Goal: Navigation & Orientation: Find specific page/section

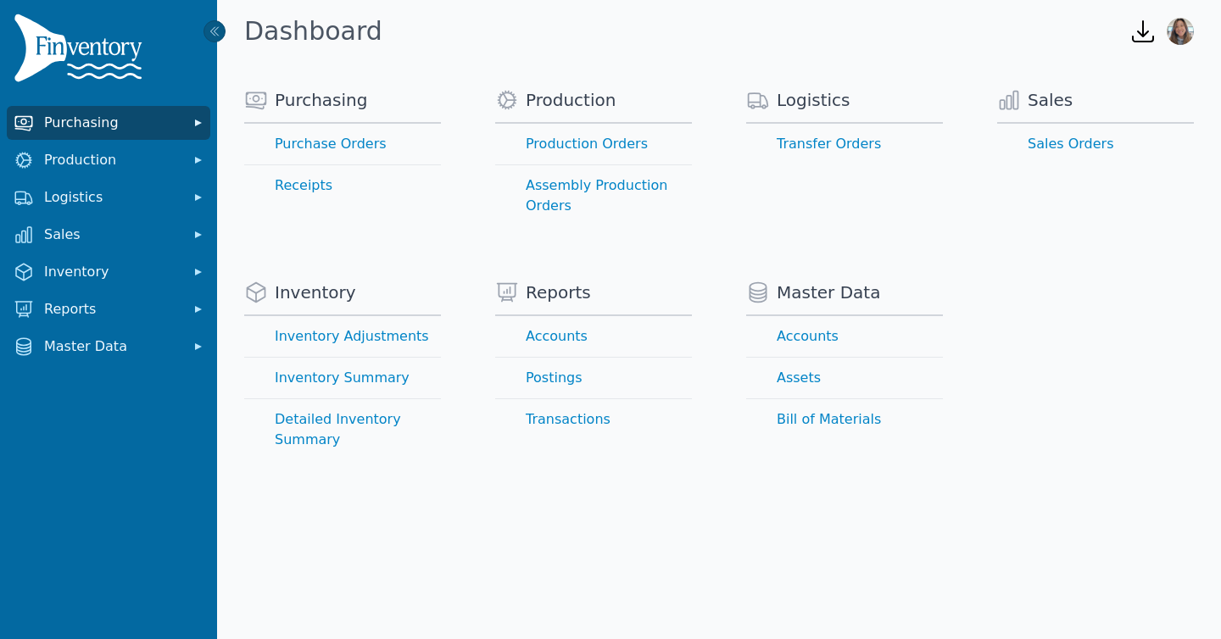
click at [78, 120] on span "Purchasing" at bounding box center [112, 123] width 136 height 20
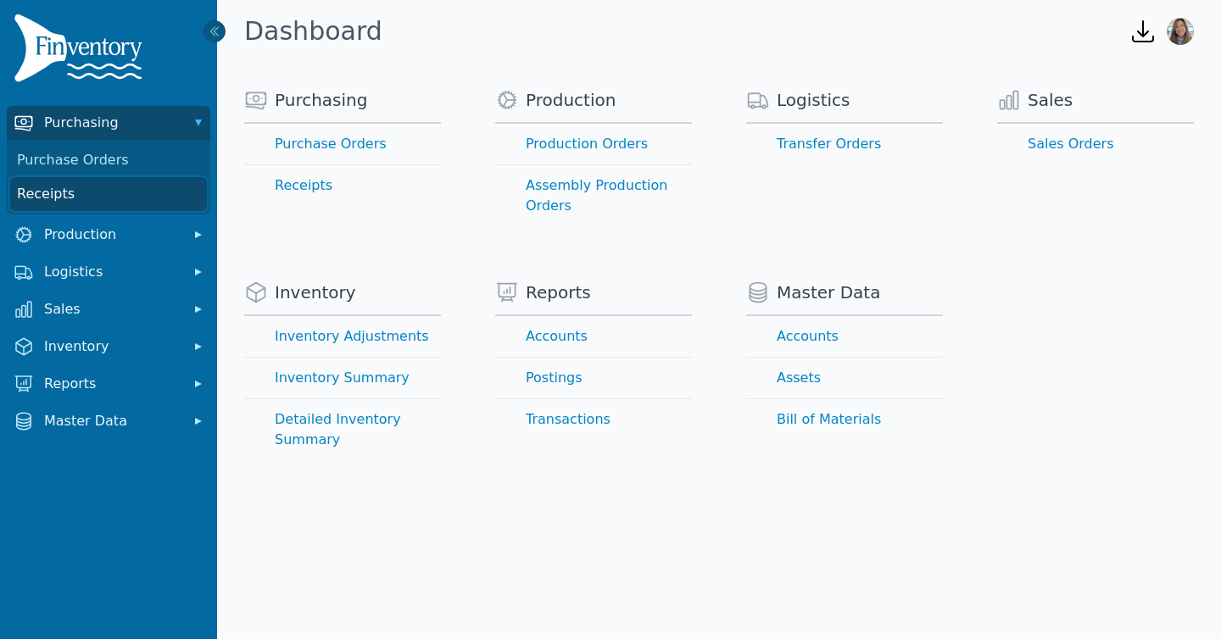
click at [80, 193] on link "Receipts" at bounding box center [108, 194] width 197 height 34
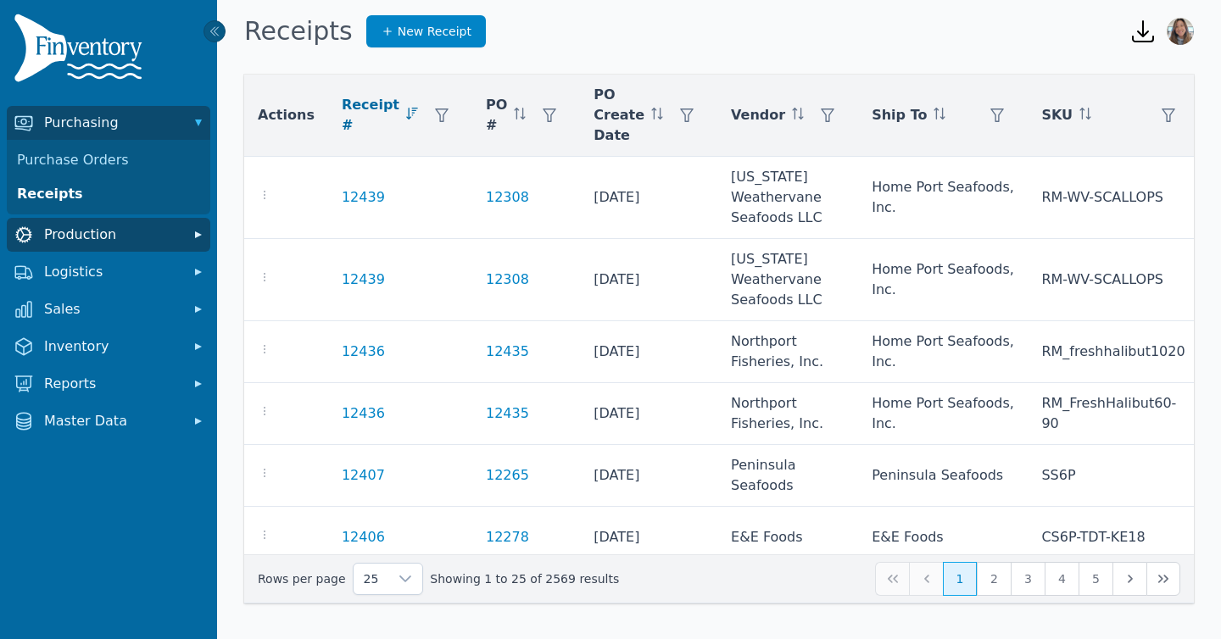
click at [120, 232] on span "Production" at bounding box center [112, 235] width 136 height 20
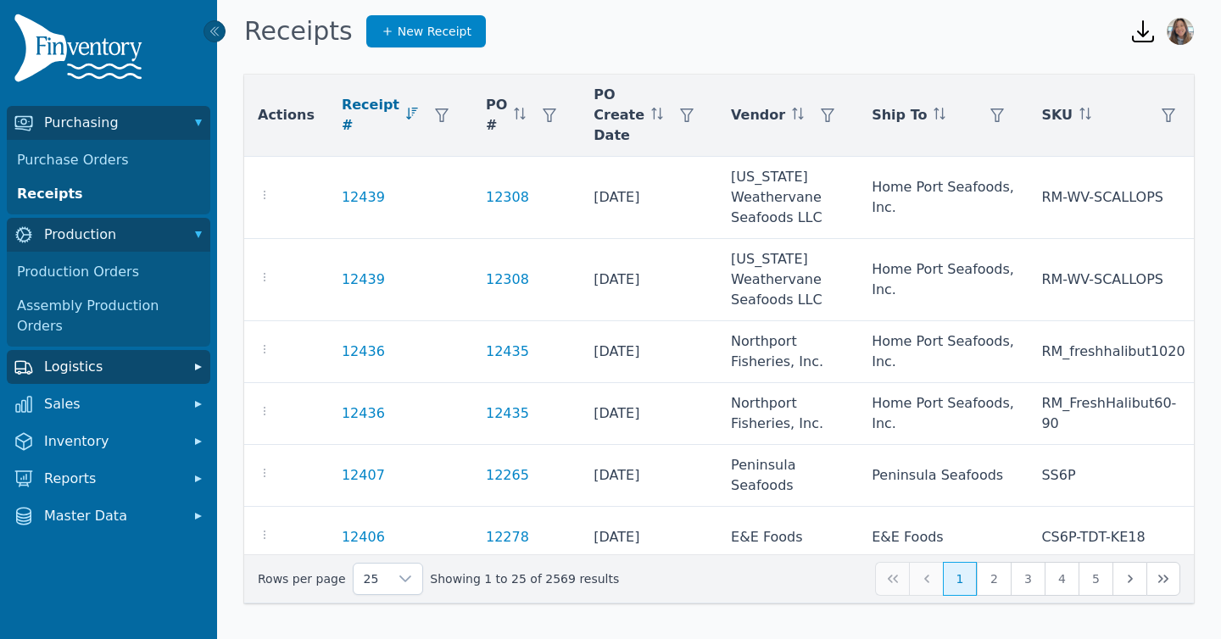
click at [81, 357] on span "Logistics" at bounding box center [112, 367] width 136 height 20
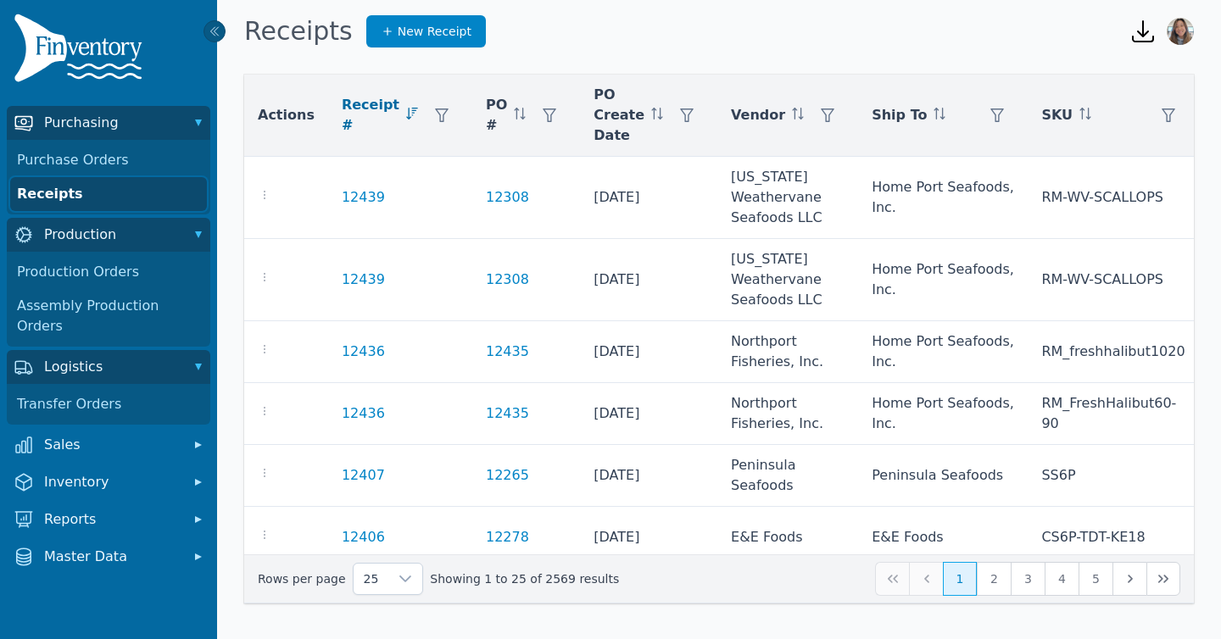
click at [128, 193] on link "Receipts" at bounding box center [108, 194] width 197 height 34
click at [125, 194] on link "Receipts" at bounding box center [108, 194] width 197 height 34
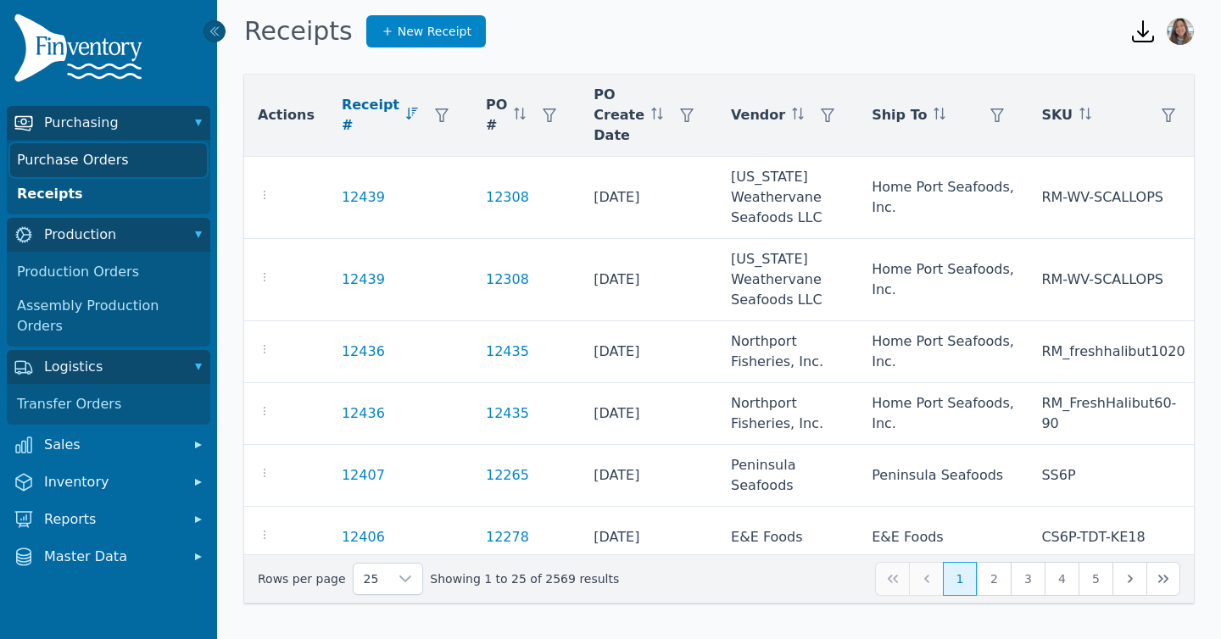
click at [86, 163] on link "Purchase Orders" at bounding box center [108, 160] width 197 height 34
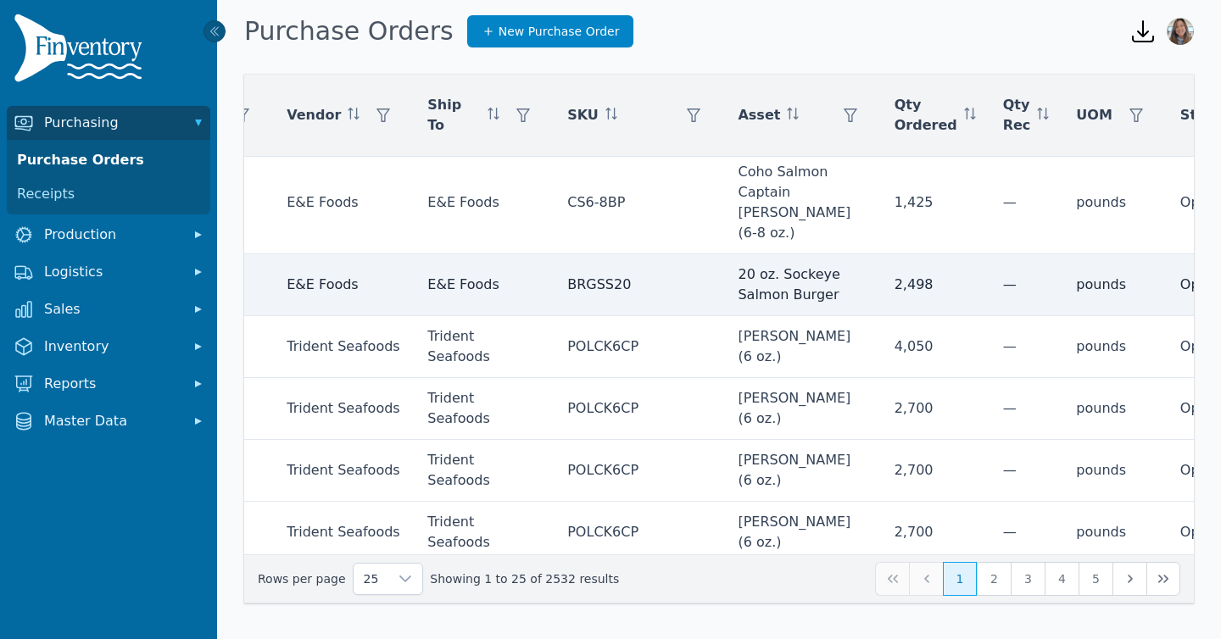
scroll to position [617, 388]
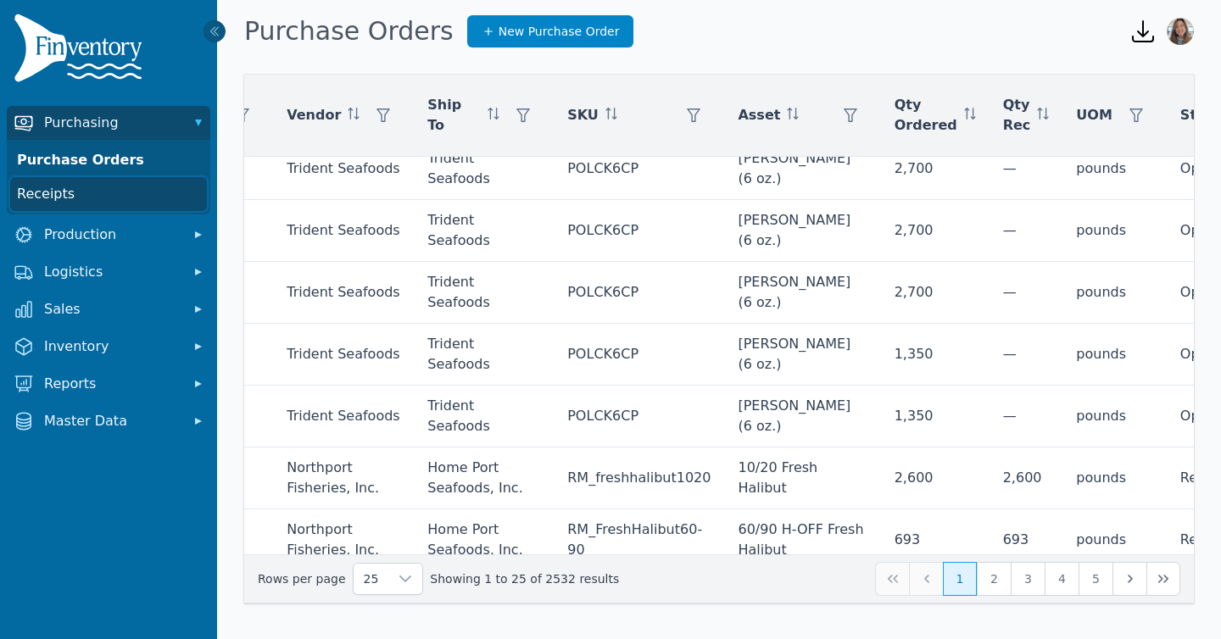
click at [102, 202] on link "Receipts" at bounding box center [108, 194] width 197 height 34
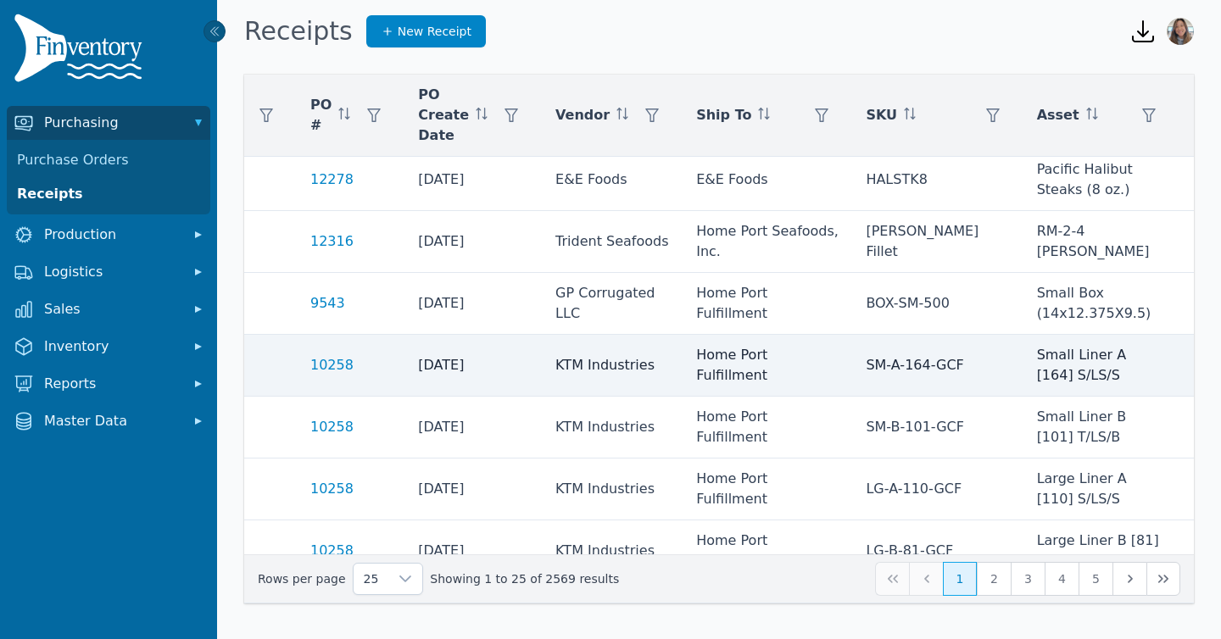
scroll to position [420, 0]
